Goal: Find specific page/section: Locate a particular part of the current website

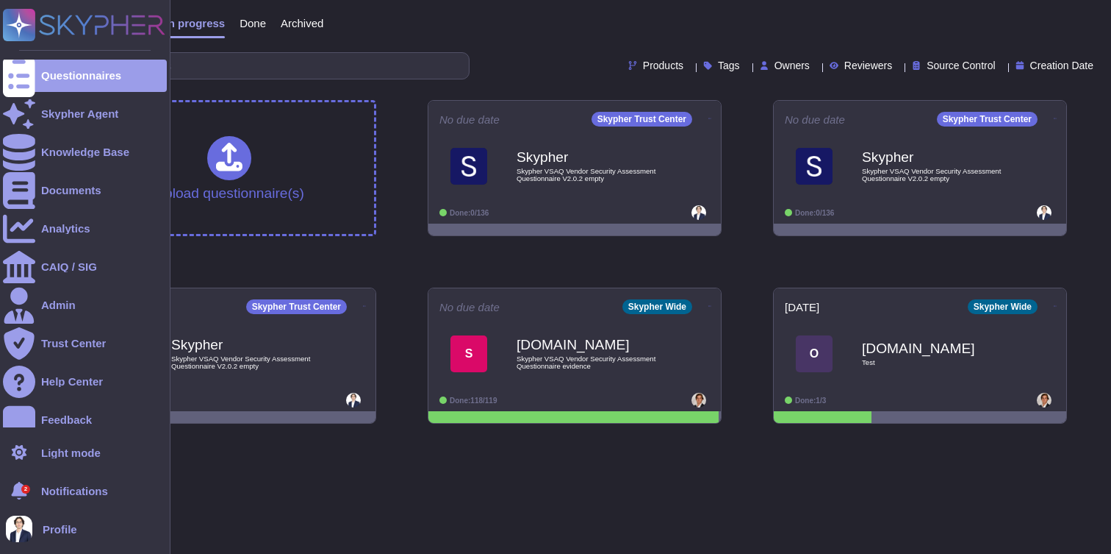
click at [37, 130] on ul "Questionnaires Skypher Agent Knowledge Base Documents Analytics CAIQ / SIG Admi…" at bounding box center [85, 244] width 164 height 368
click at [37, 125] on div "Skypher Agent" at bounding box center [85, 114] width 164 height 32
